Goal: Task Accomplishment & Management: Manage account settings

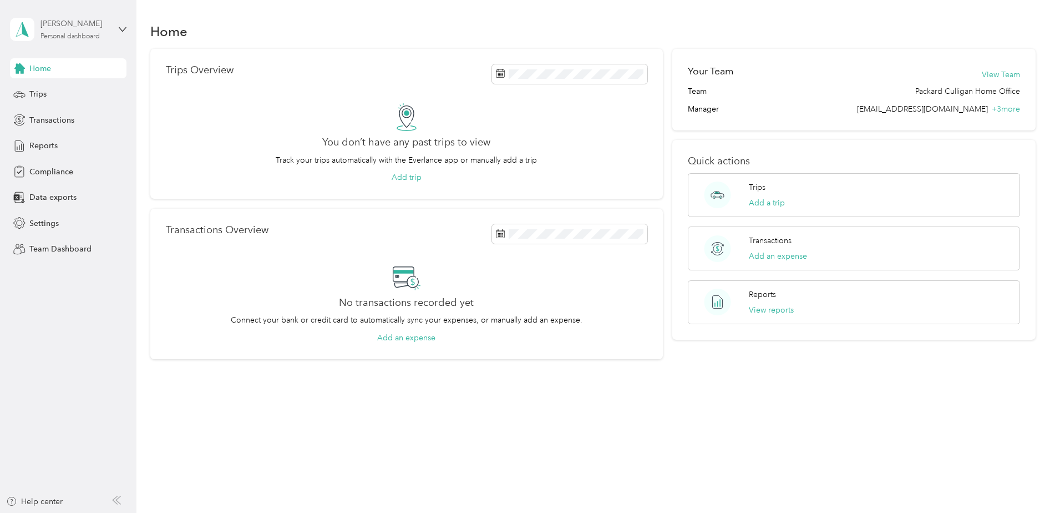
click at [63, 36] on div "Personal dashboard" at bounding box center [69, 36] width 59 height 7
click at [62, 89] on div "Team dashboard" at bounding box center [49, 91] width 59 height 12
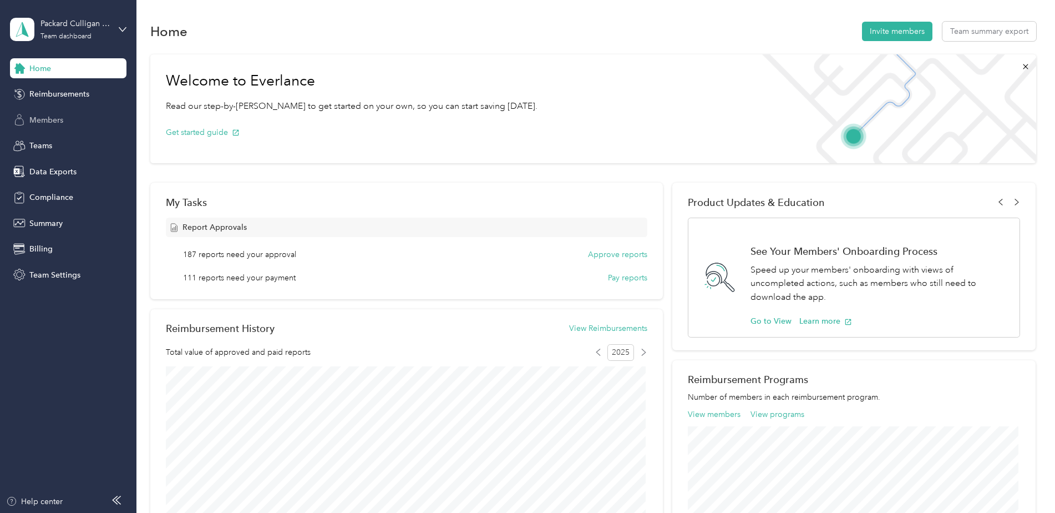
click at [42, 119] on span "Members" at bounding box center [46, 120] width 34 height 12
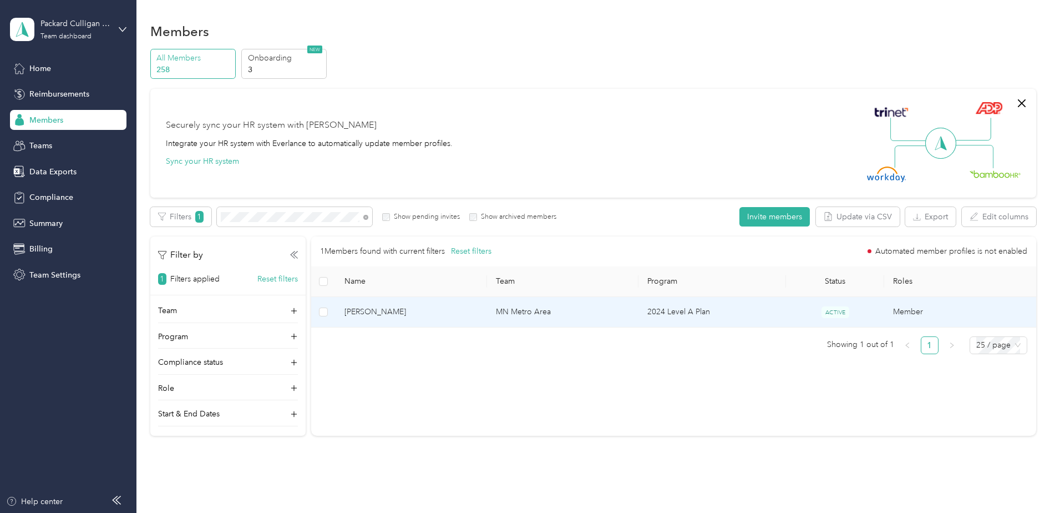
click at [449, 313] on span "[PERSON_NAME]" at bounding box center [411, 312] width 134 height 12
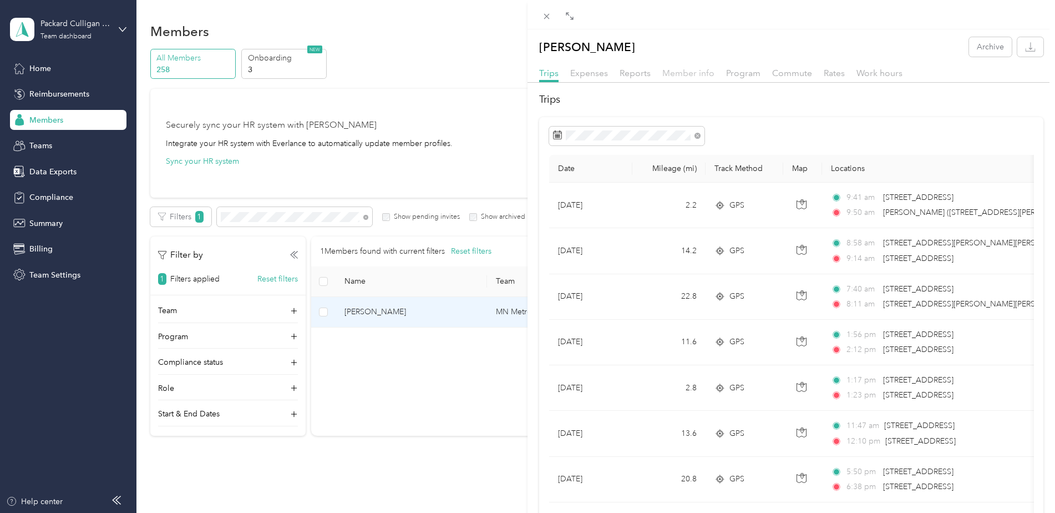
click at [682, 77] on span "Member info" at bounding box center [688, 73] width 52 height 11
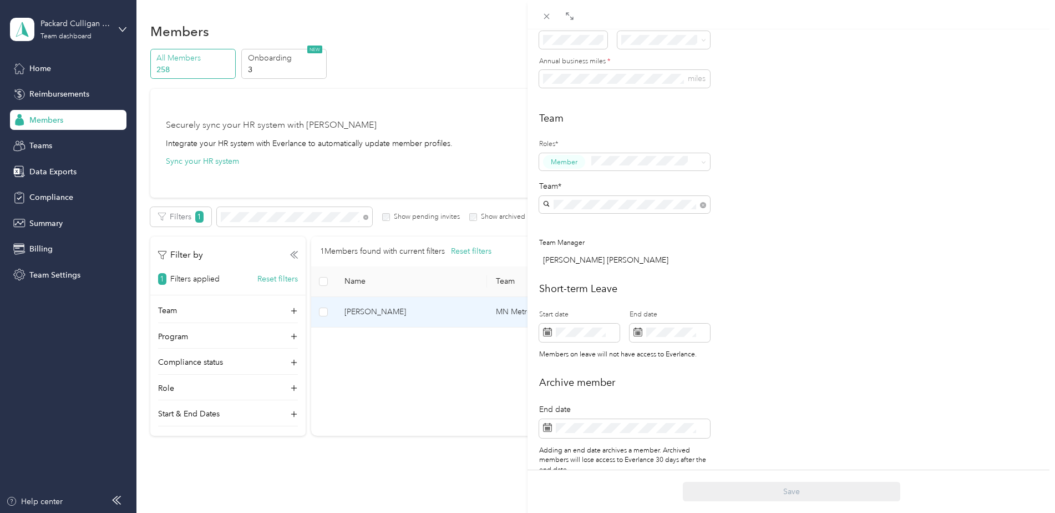
scroll to position [377, 0]
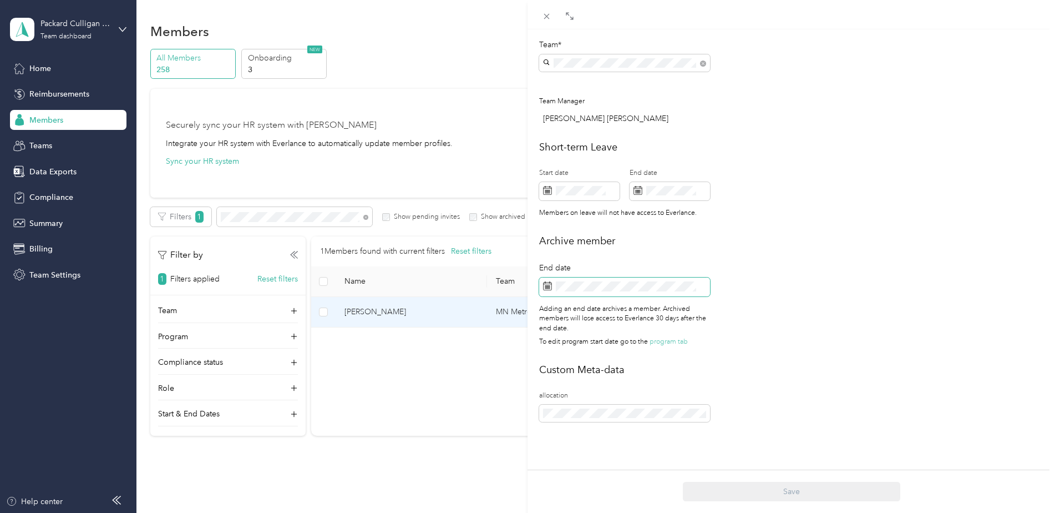
click at [582, 285] on span at bounding box center [624, 286] width 171 height 19
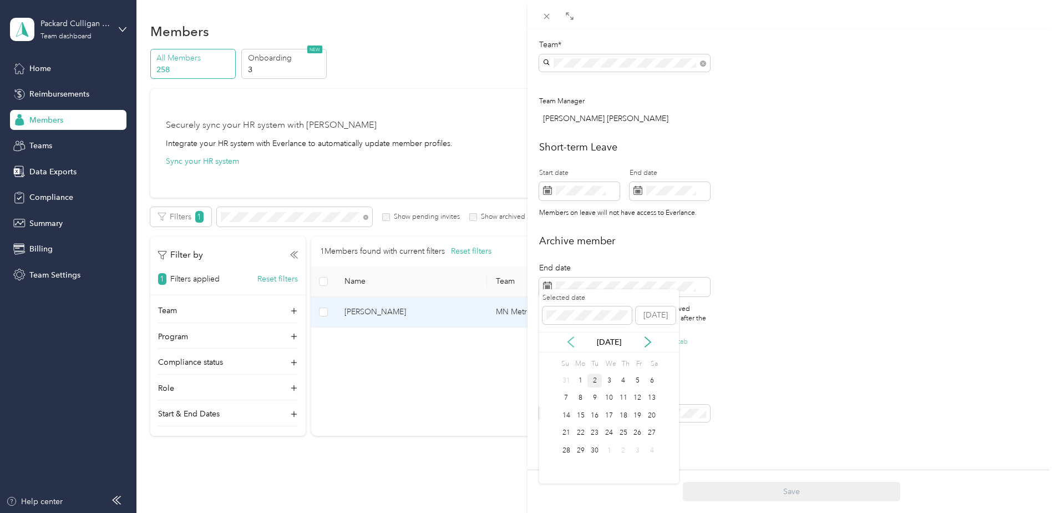
click at [570, 343] on icon at bounding box center [571, 342] width 6 height 10
click at [621, 452] on div "28" at bounding box center [623, 450] width 14 height 14
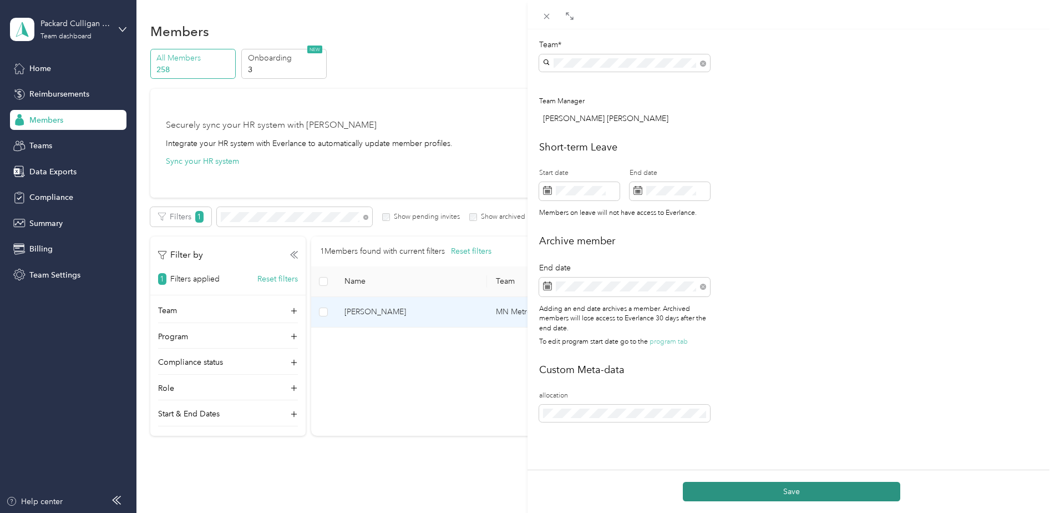
click at [790, 489] on button "Save" at bounding box center [791, 491] width 217 height 19
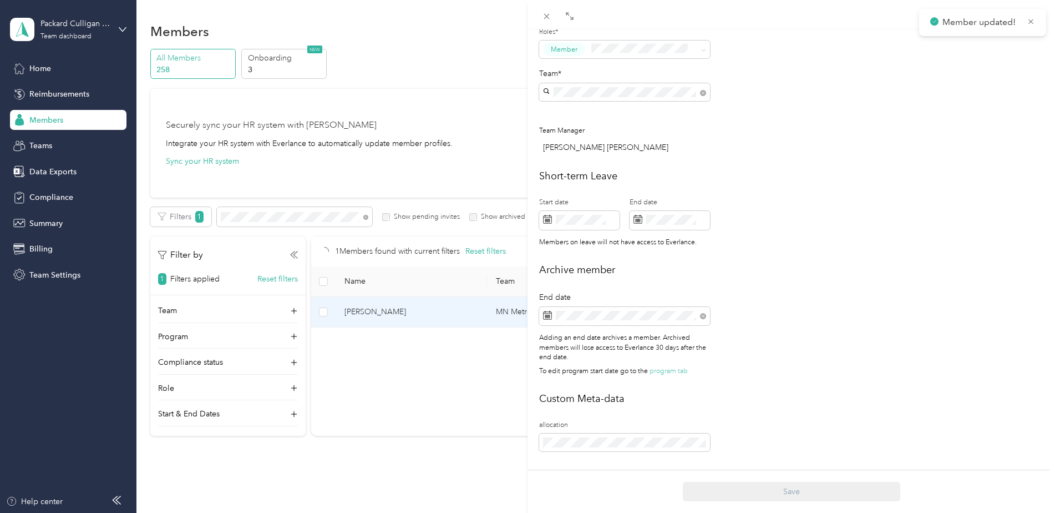
scroll to position [415, 0]
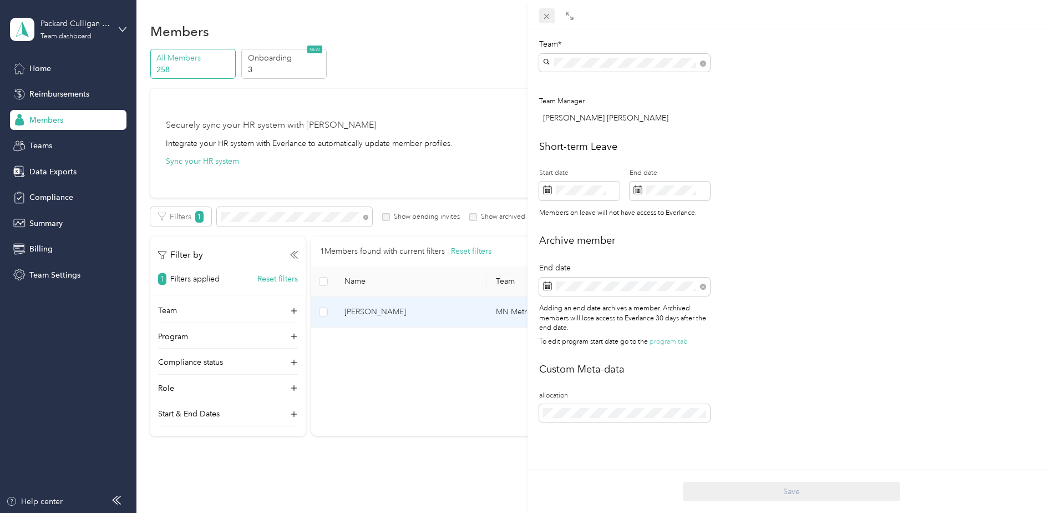
click at [548, 16] on icon at bounding box center [546, 16] width 9 height 9
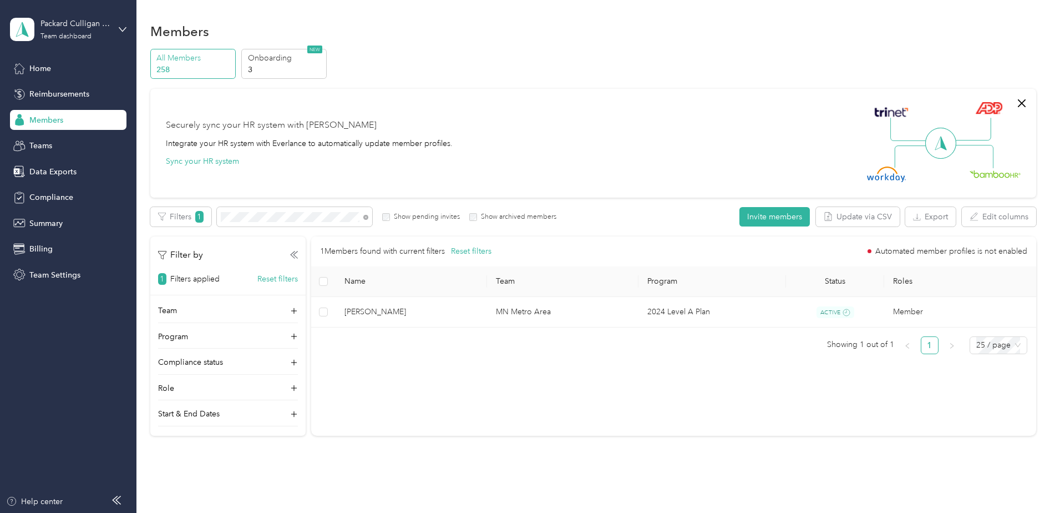
scroll to position [404, 0]
click at [61, 91] on span "Reimbursements" at bounding box center [59, 94] width 60 height 12
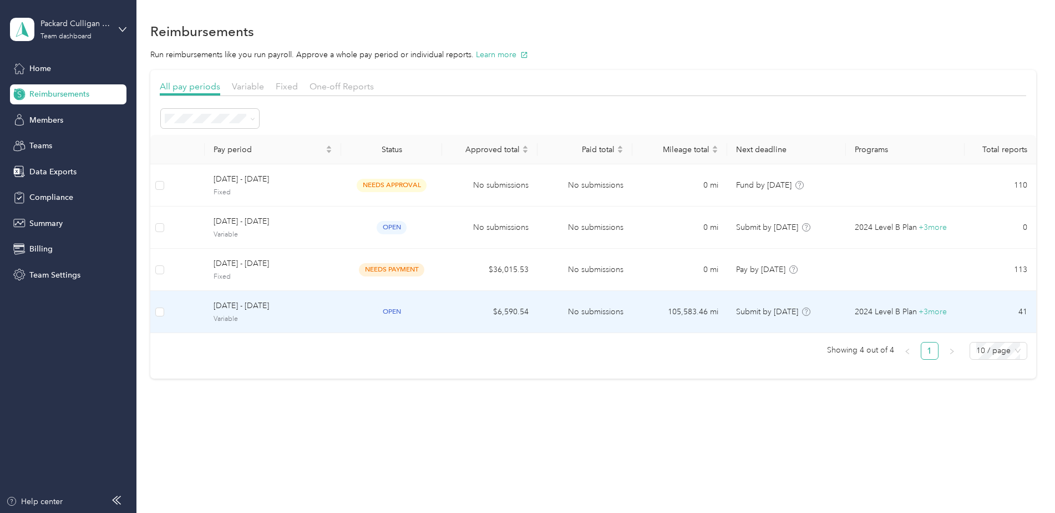
click at [288, 304] on span "[DATE] - [DATE]" at bounding box center [273, 306] width 119 height 12
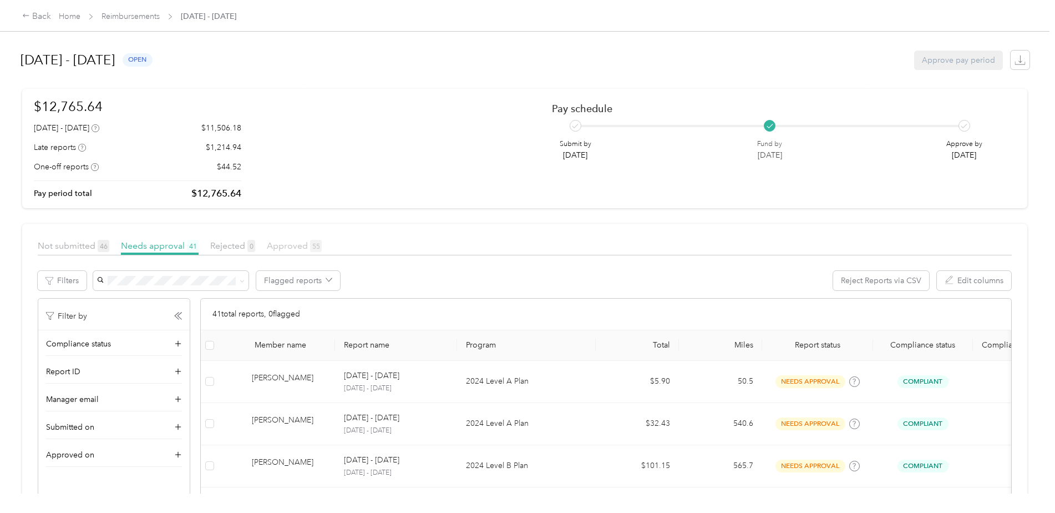
click at [284, 244] on span "Approved 55" at bounding box center [294, 245] width 55 height 11
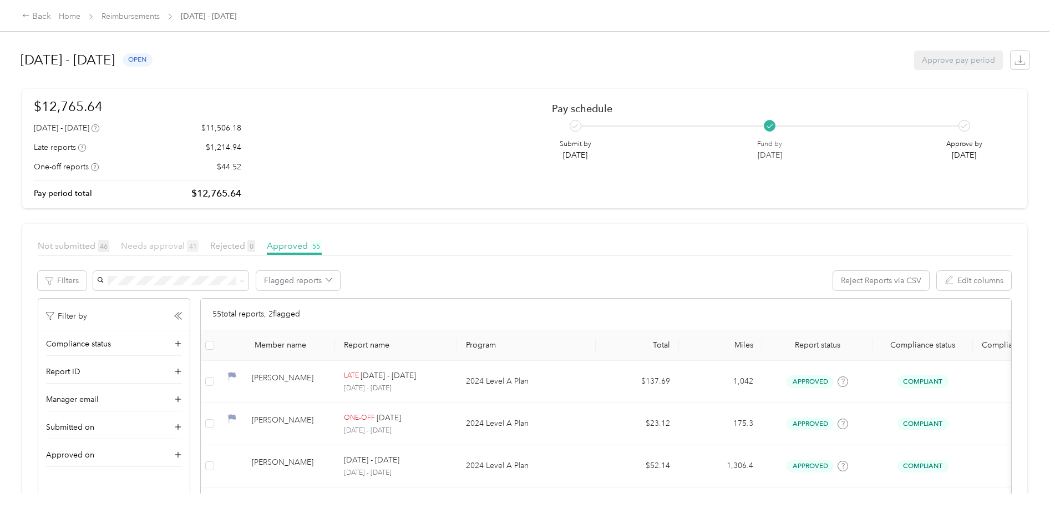
click at [145, 250] on span "Needs approval 41" at bounding box center [160, 245] width 78 height 11
